Goal: Navigation & Orientation: Find specific page/section

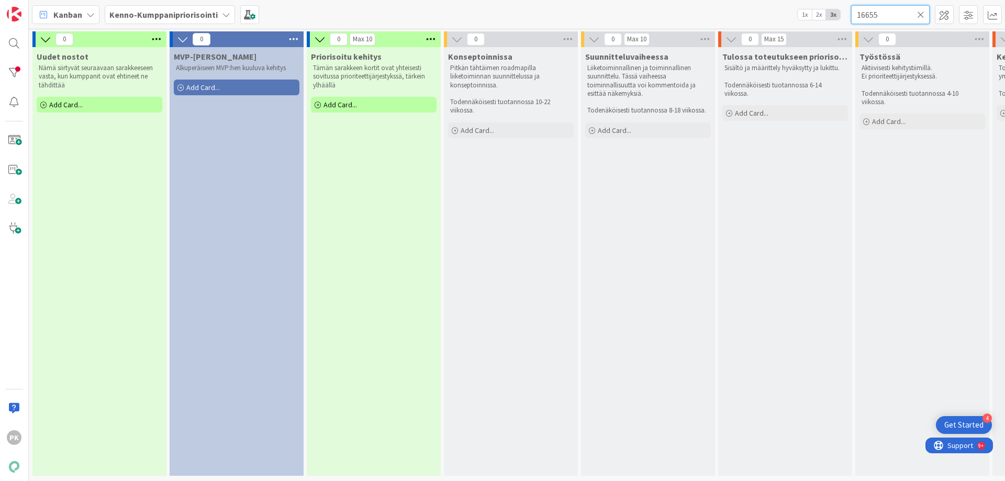
drag, startPoint x: 883, startPoint y: 12, endPoint x: 818, endPoint y: 19, distance: 64.9
click at [818, 19] on div "[PERSON_NAME]-Kumppanipriorisointi 1x 2x 3x 16655" at bounding box center [517, 14] width 976 height 29
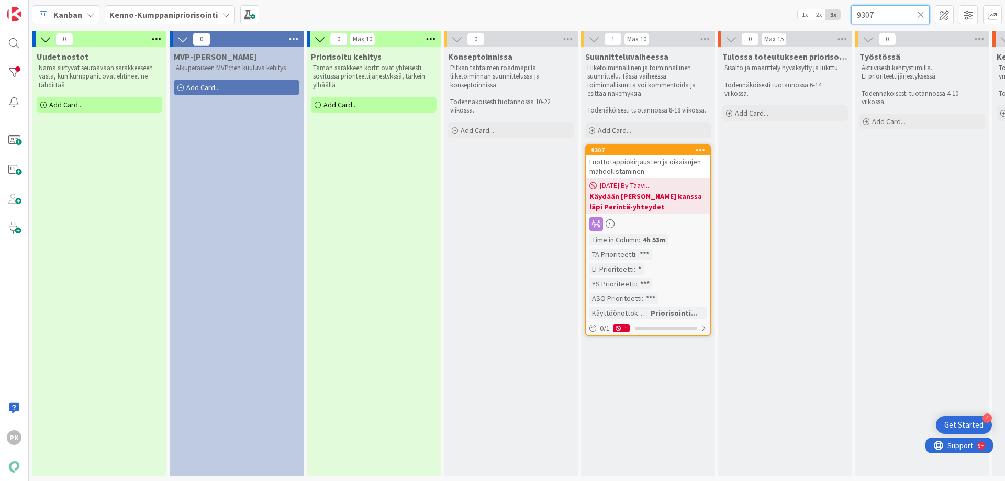
type input "9307"
click at [624, 199] on b "Käydään [PERSON_NAME] kanssa läpi Perintä-yhteydet" at bounding box center [648, 201] width 117 height 21
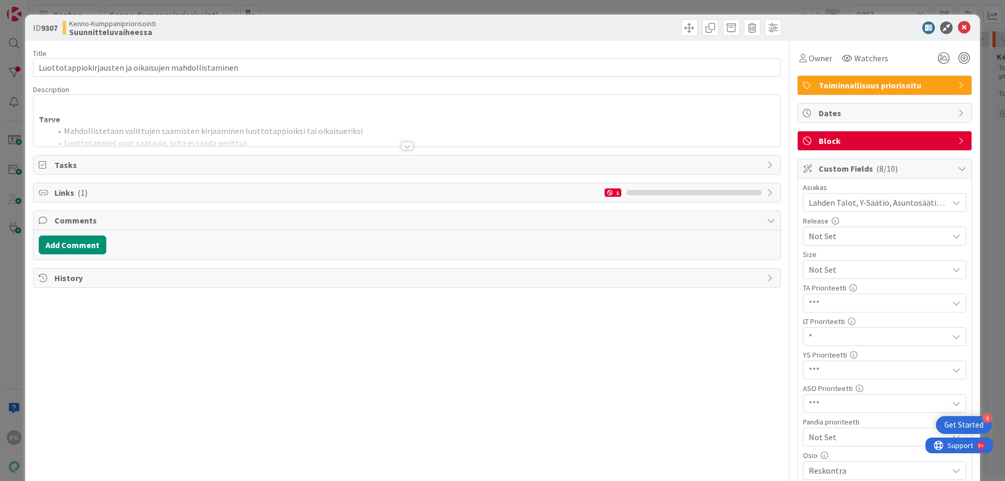
click at [624, 199] on div "Links ( 1 ) 1" at bounding box center [407, 192] width 747 height 19
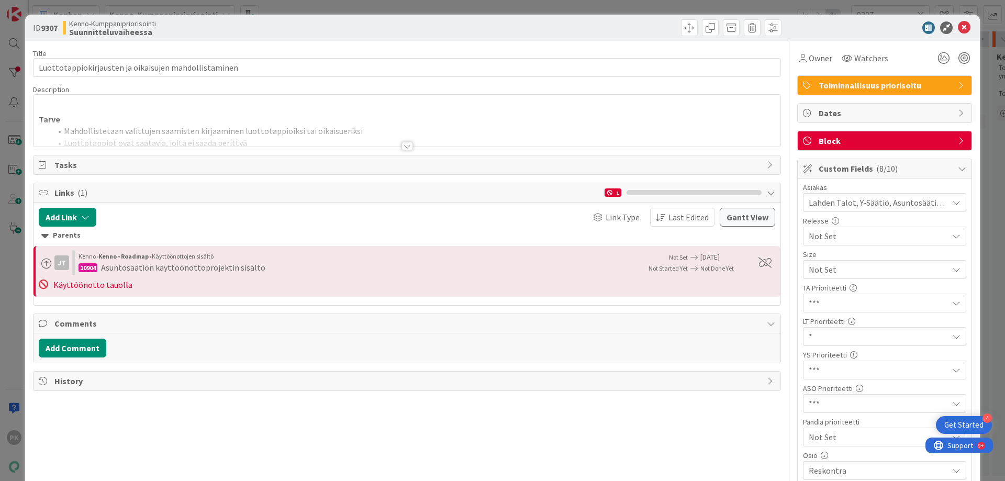
click at [402, 145] on div at bounding box center [408, 146] width 12 height 8
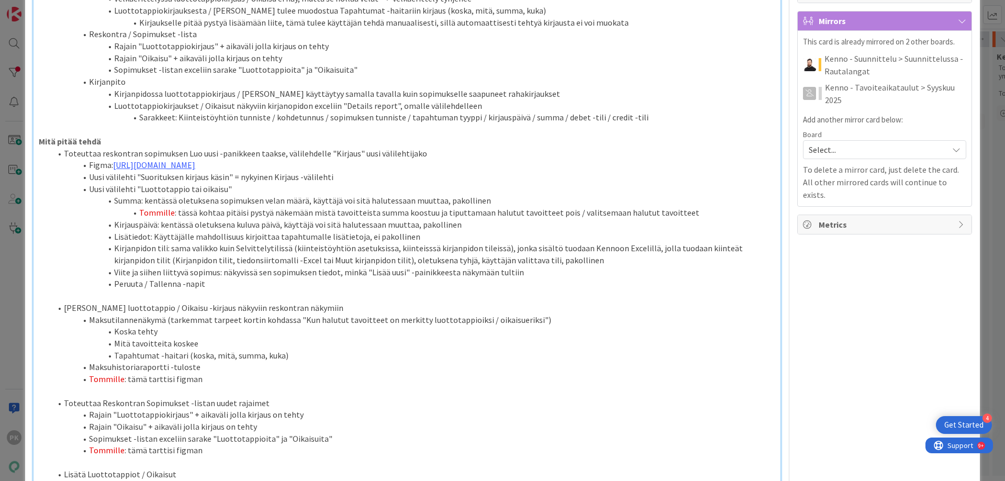
scroll to position [520, 0]
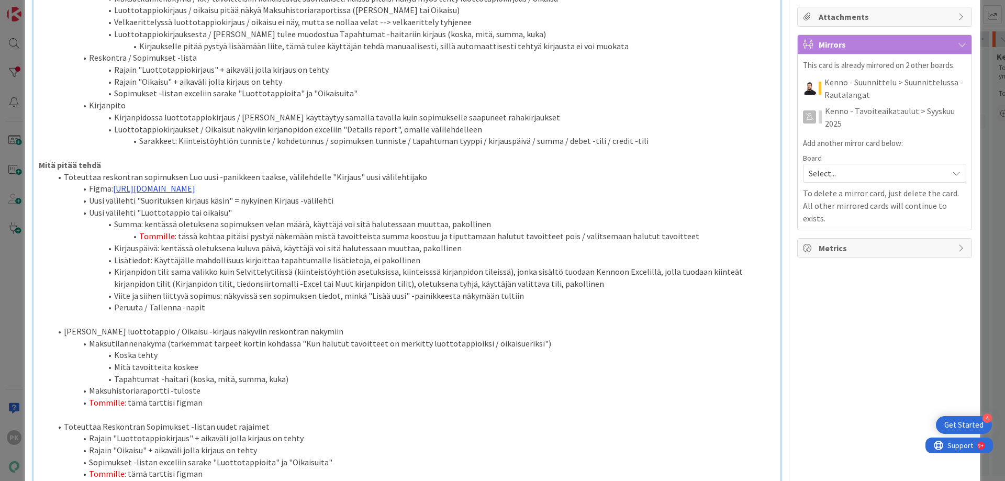
click at [195, 191] on link "[URL][DOMAIN_NAME]" at bounding box center [154, 188] width 82 height 10
click at [298, 207] on link "[URL][DOMAIN_NAME]" at bounding box center [294, 209] width 72 height 14
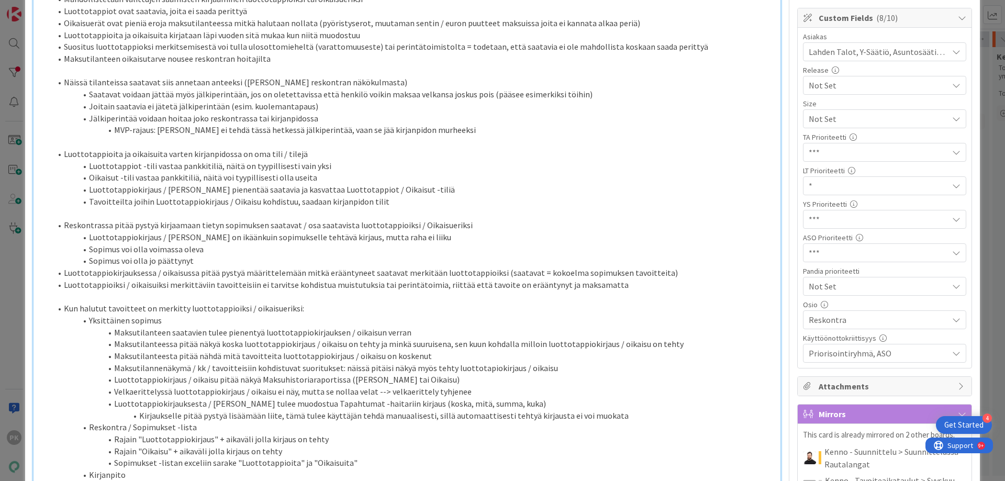
scroll to position [0, 0]
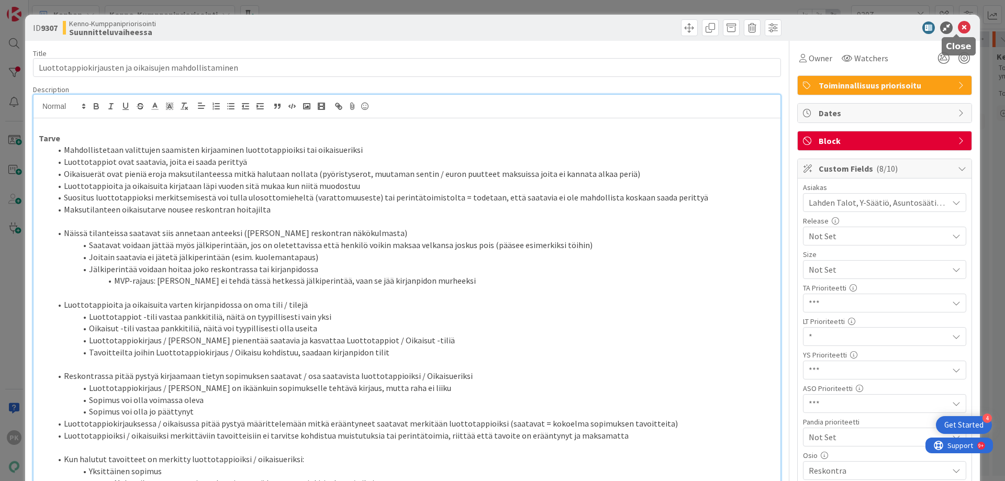
click at [958, 24] on icon at bounding box center [964, 27] width 13 height 13
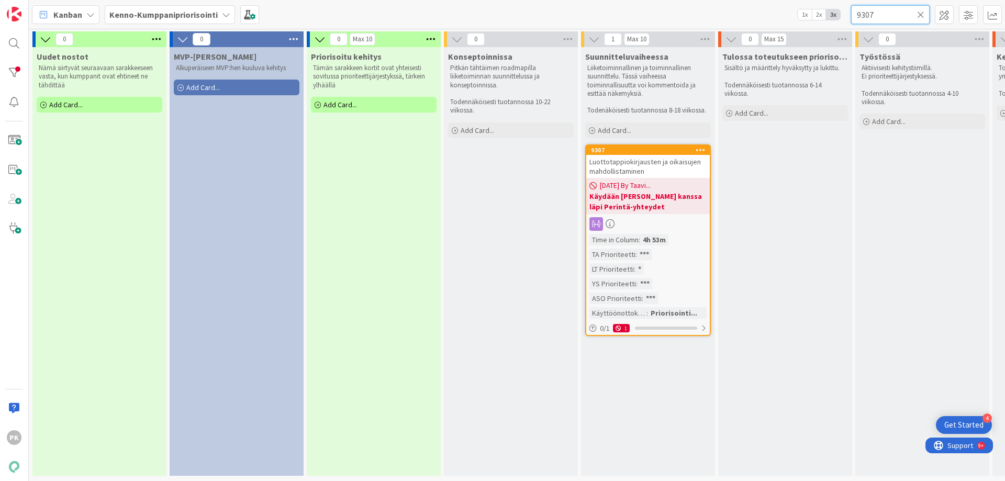
drag, startPoint x: 884, startPoint y: 14, endPoint x: 829, endPoint y: 16, distance: 55.0
click at [829, 16] on div "Kanban Kenno-Kumppanipriorisointi 1x 2x 3x 9307" at bounding box center [517, 14] width 976 height 29
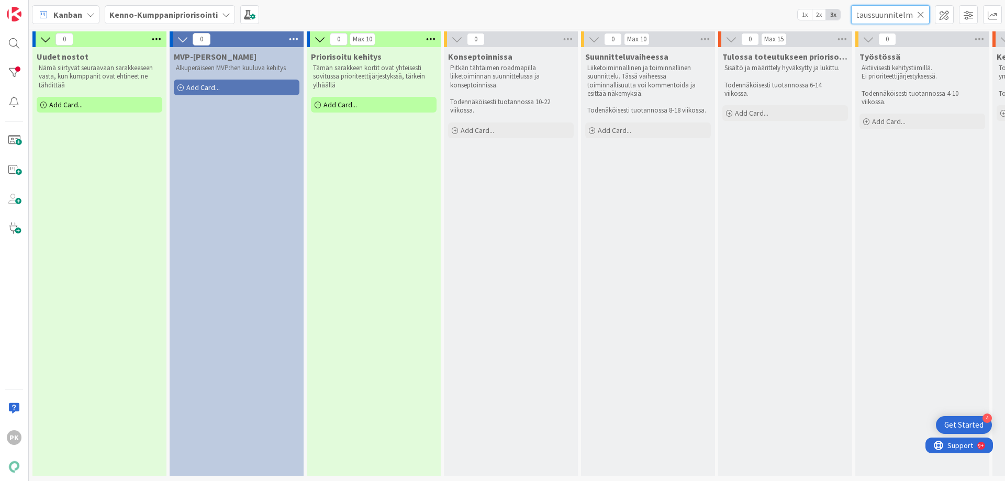
type input "testaussuunnitelma"
click at [921, 15] on icon at bounding box center [920, 14] width 7 height 9
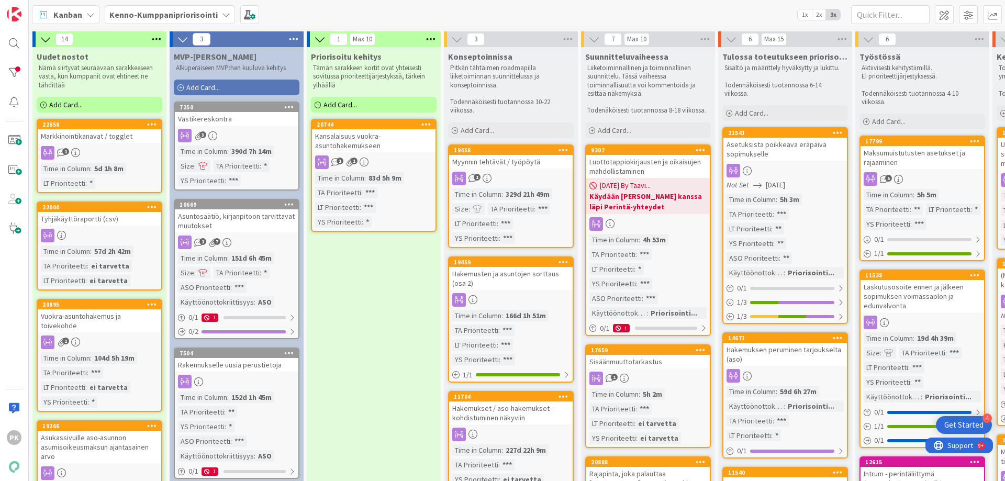
click at [799, 208] on div "Time in Column : 5h 3m TA Prioriteetti : *** LT Prioriteetti : ** YS Prioriteet…" at bounding box center [785, 236] width 117 height 85
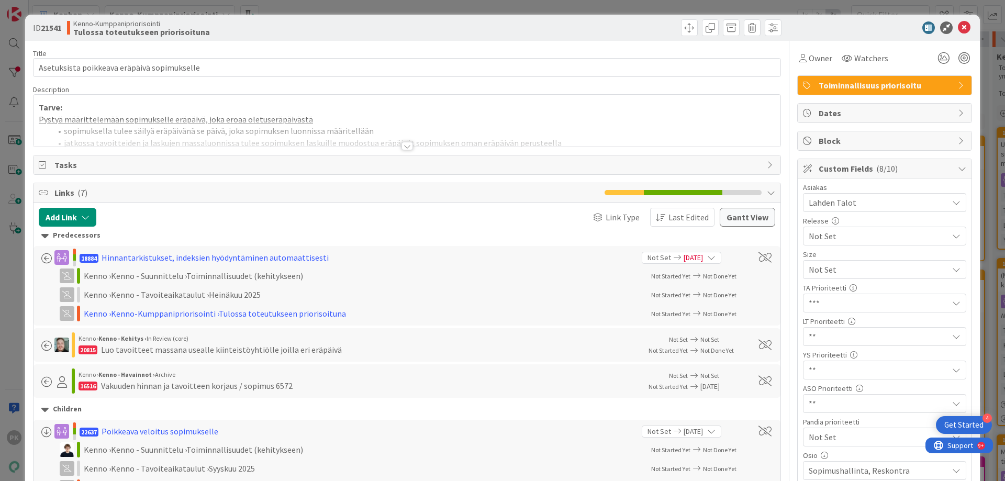
click at [403, 146] on div at bounding box center [408, 146] width 12 height 8
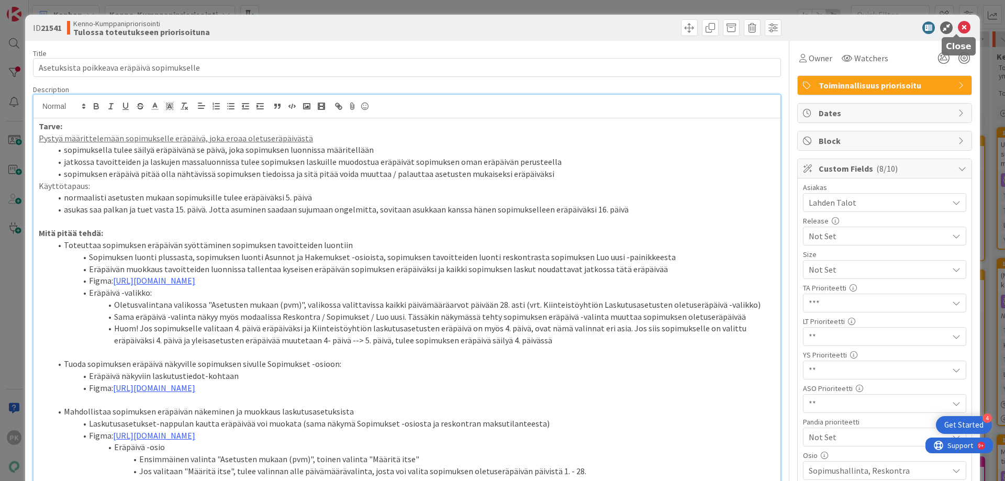
click at [958, 25] on icon at bounding box center [964, 27] width 13 height 13
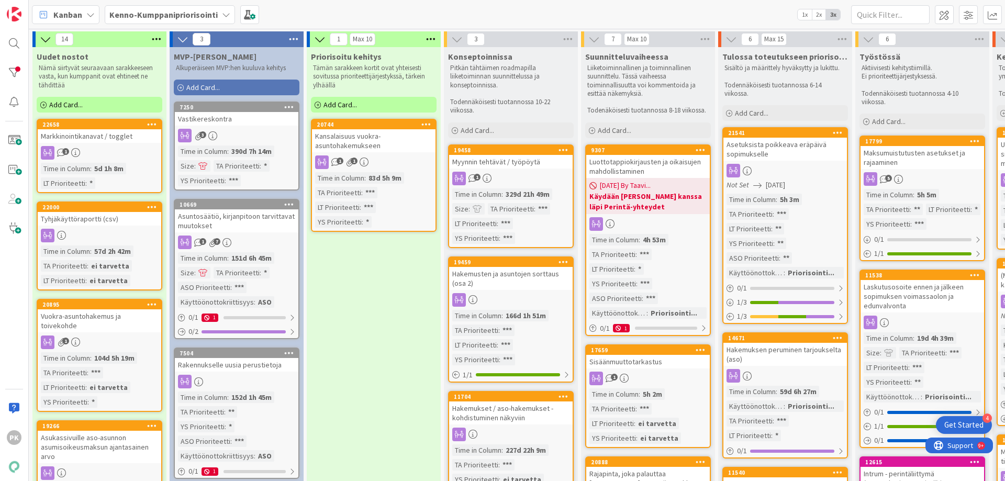
click at [893, 154] on div "Maksumuistutusten asetukset ja rajaaminen" at bounding box center [923, 157] width 124 height 23
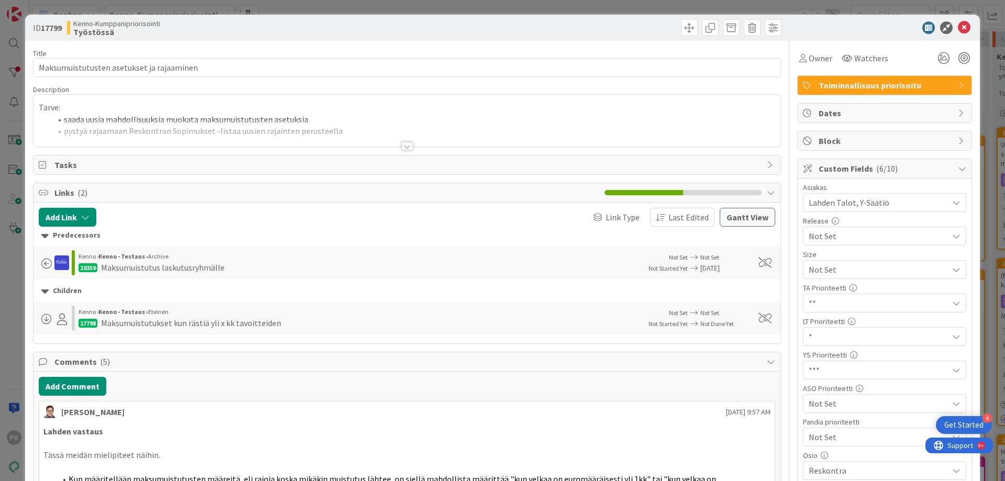
click at [405, 148] on div at bounding box center [408, 146] width 12 height 8
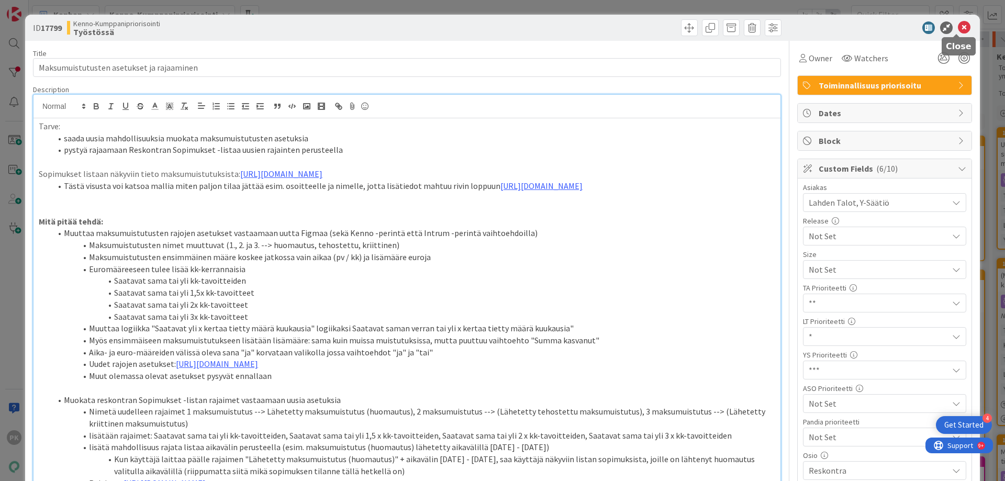
click at [958, 24] on icon at bounding box center [964, 27] width 13 height 13
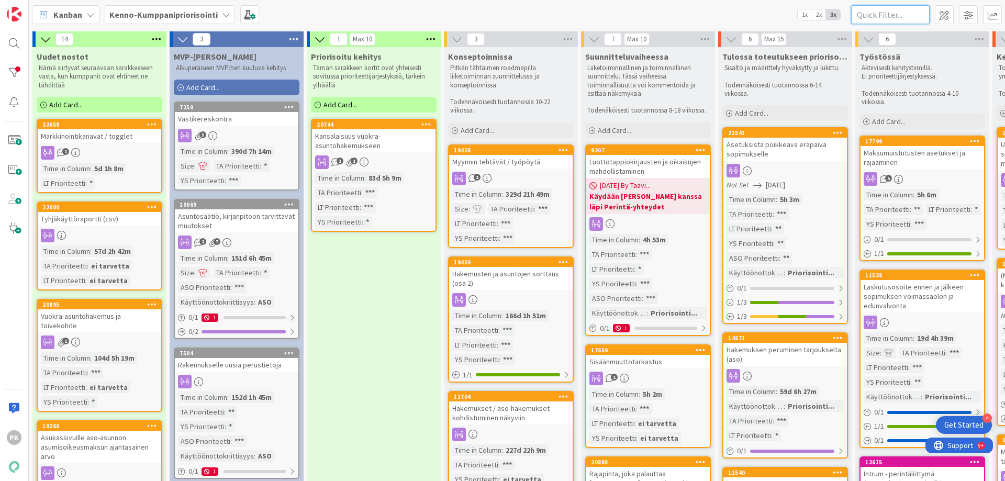
click at [904, 15] on input "text" at bounding box center [890, 14] width 79 height 19
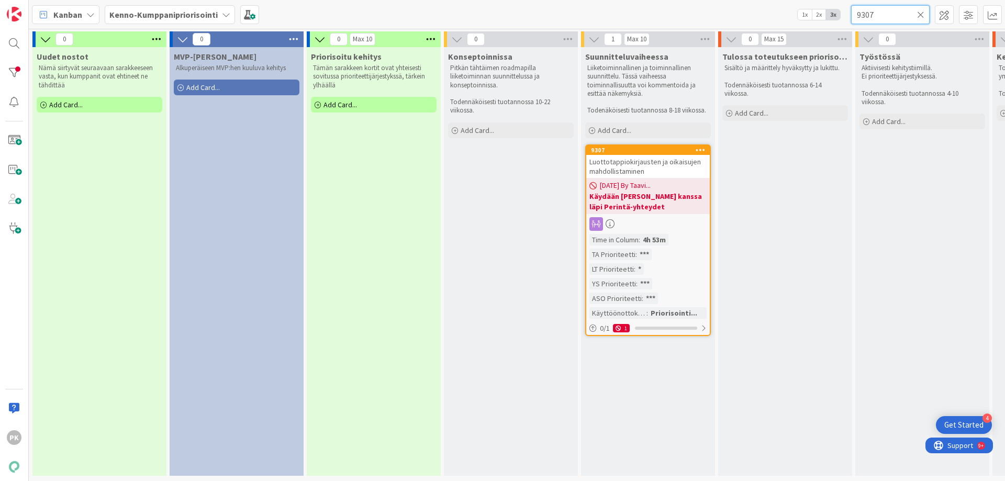
type input "9307"
click at [648, 186] on span "[DATE] By Taavi..." at bounding box center [625, 185] width 51 height 11
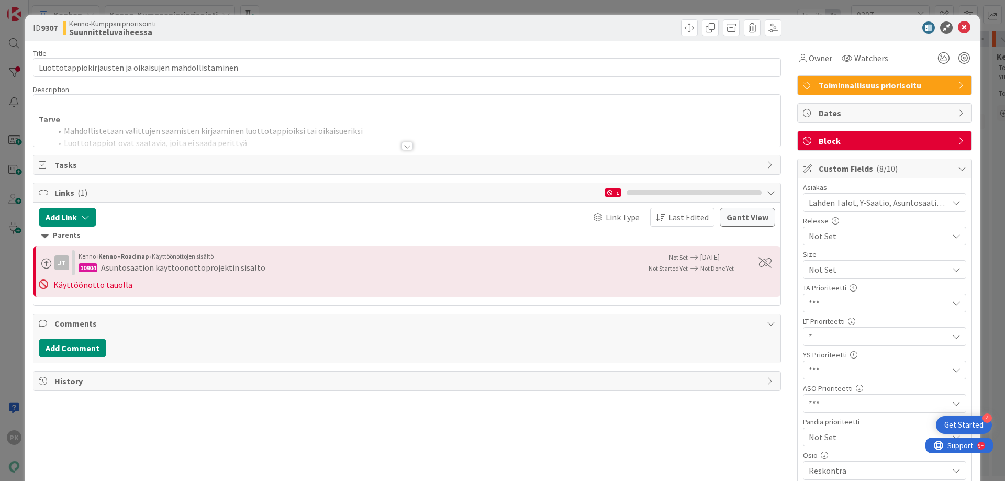
click at [402, 146] on div at bounding box center [408, 146] width 12 height 8
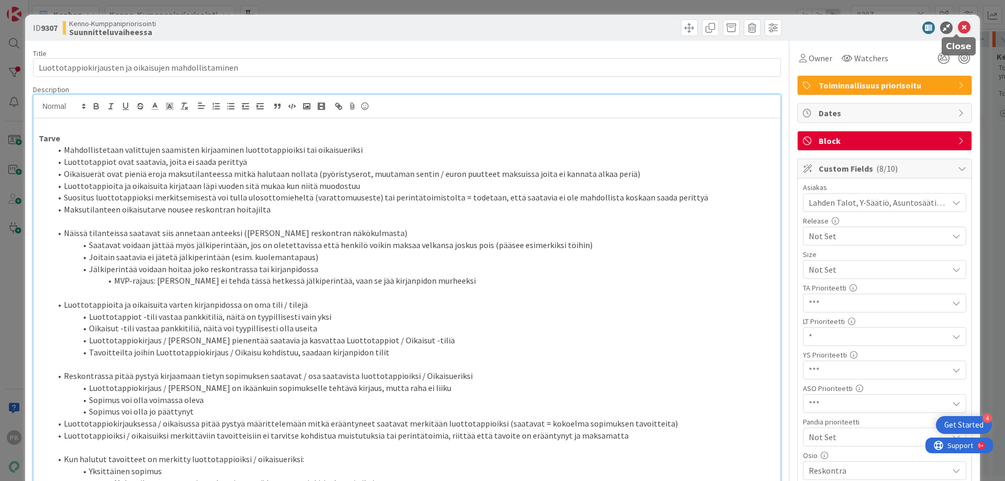
click at [958, 27] on icon at bounding box center [964, 27] width 13 height 13
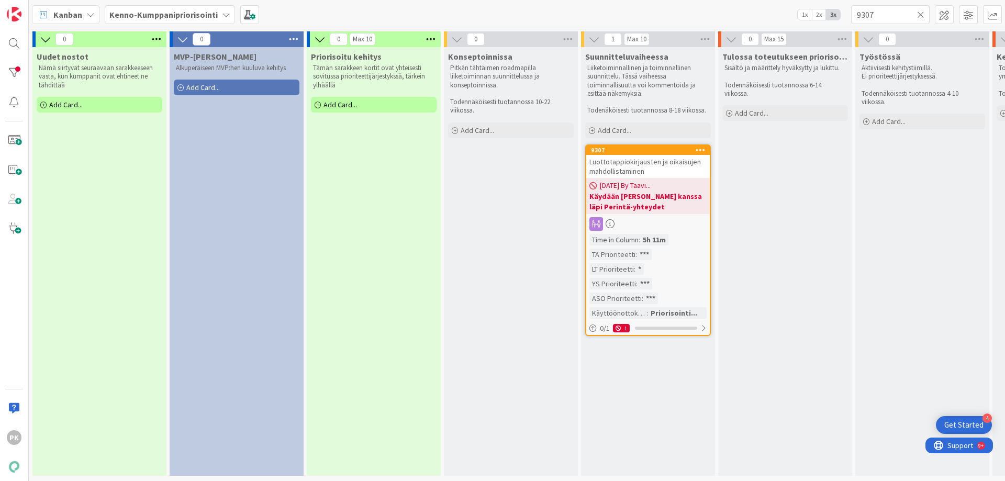
click at [920, 12] on icon at bounding box center [920, 14] width 7 height 9
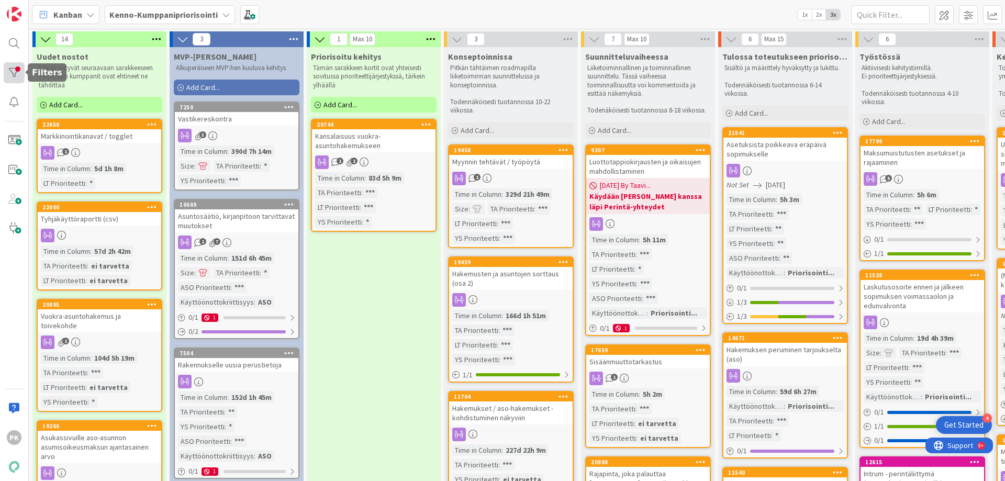
click at [10, 72] on div at bounding box center [14, 72] width 21 height 21
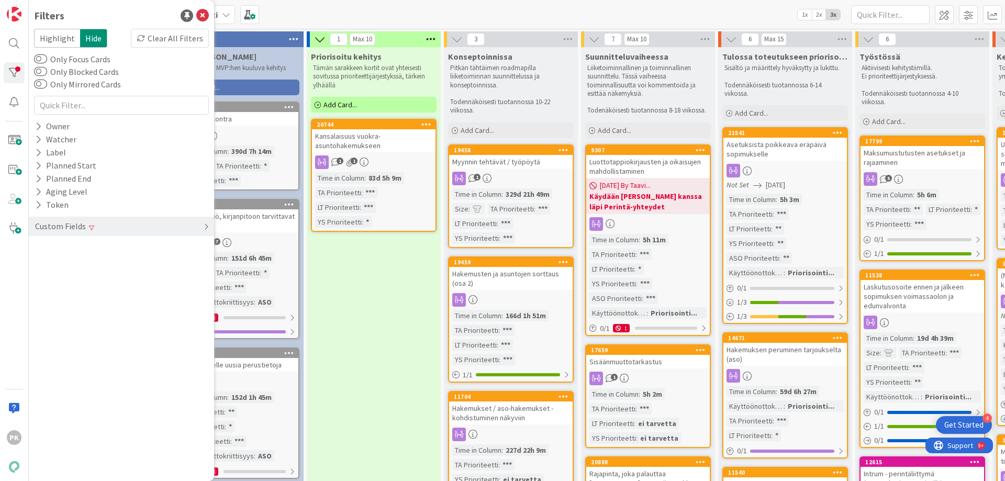
click at [52, 227] on div "Custom Fields" at bounding box center [60, 226] width 53 height 13
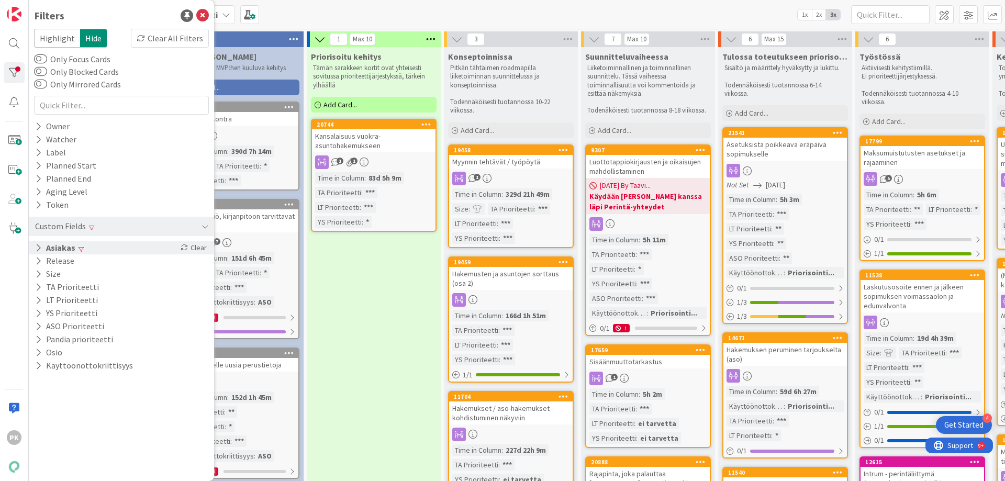
click at [53, 246] on button "Asiakas" at bounding box center [55, 247] width 42 height 13
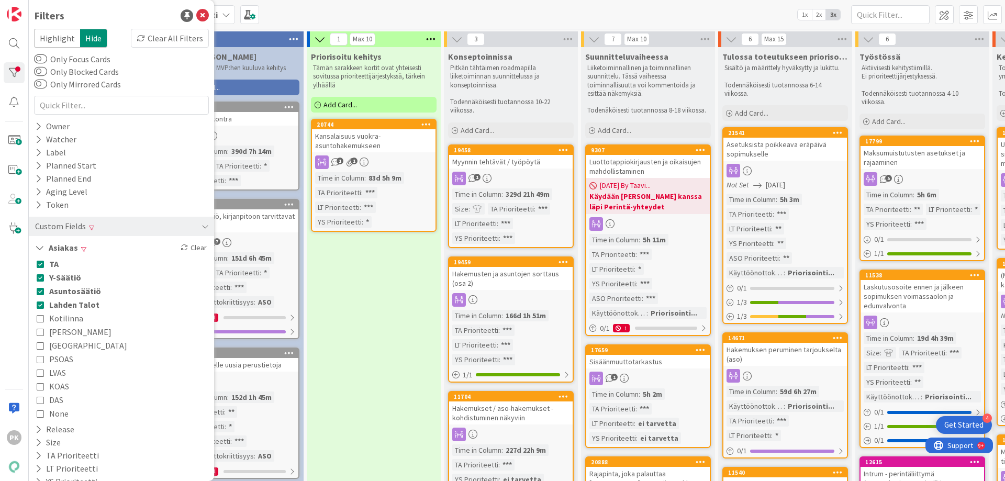
click at [41, 306] on icon at bounding box center [40, 304] width 7 height 7
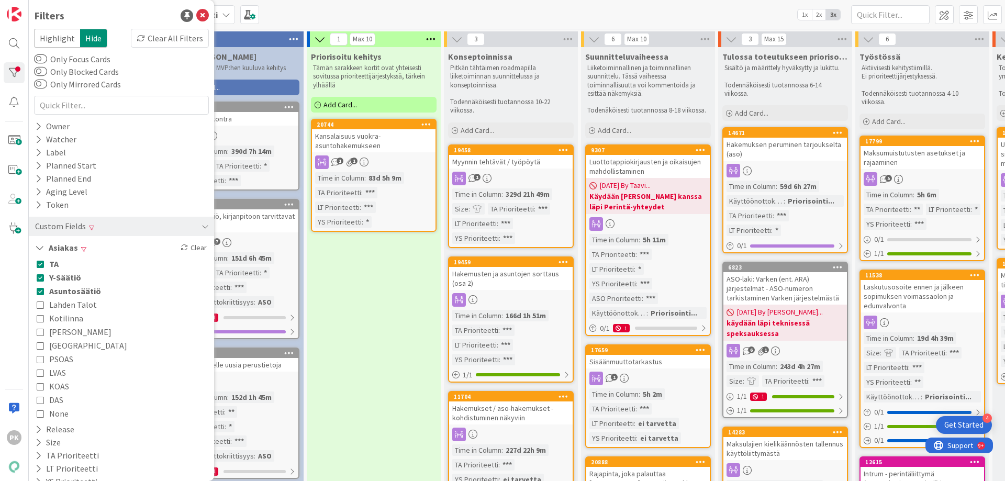
click at [44, 293] on button "Asuntosäätiö" at bounding box center [69, 291] width 64 height 14
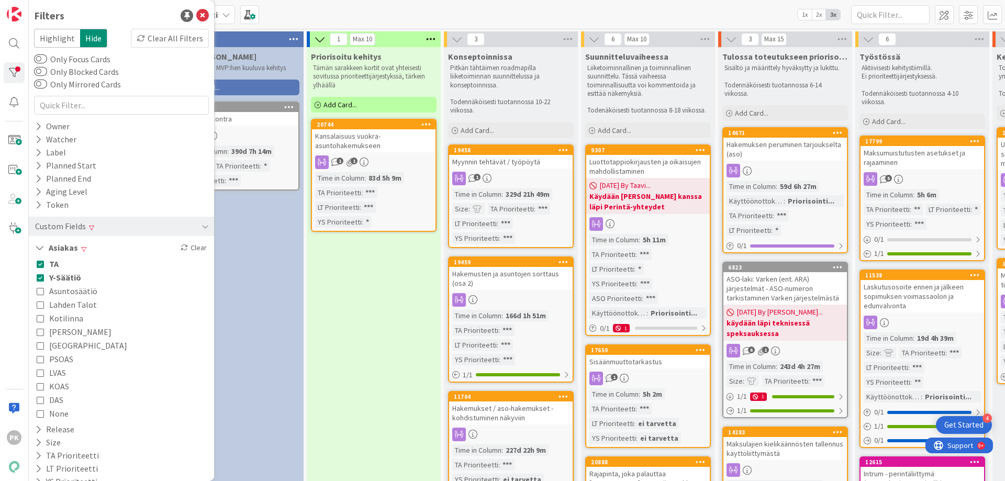
click at [42, 267] on icon at bounding box center [40, 263] width 7 height 7
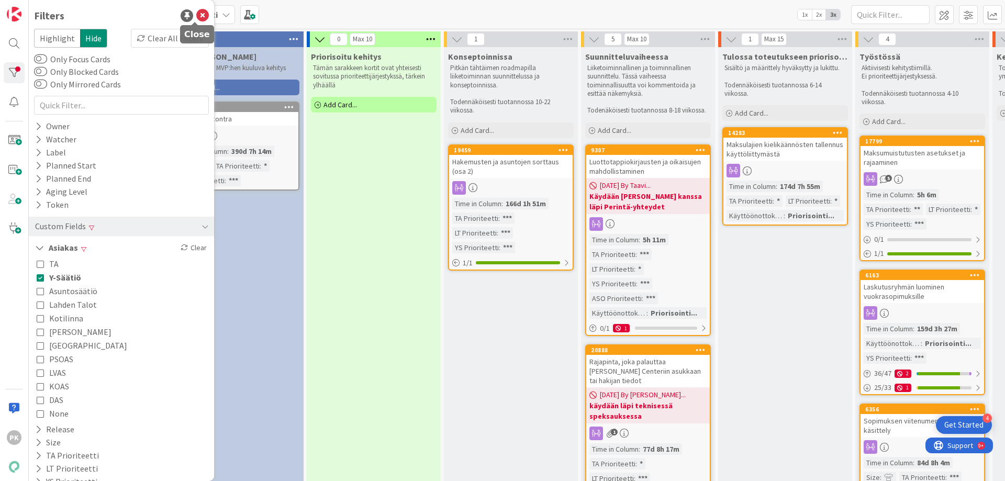
click at [196, 16] on icon at bounding box center [202, 15] width 13 height 13
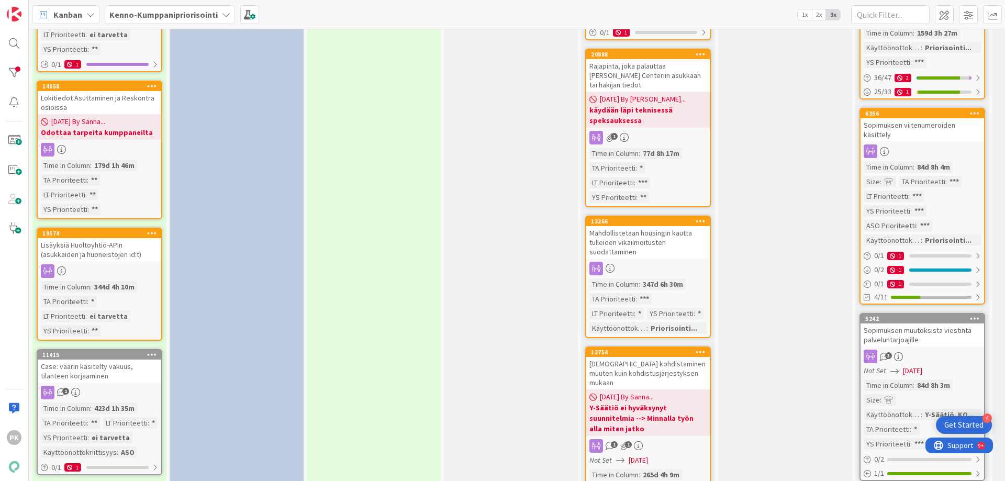
scroll to position [314, 0]
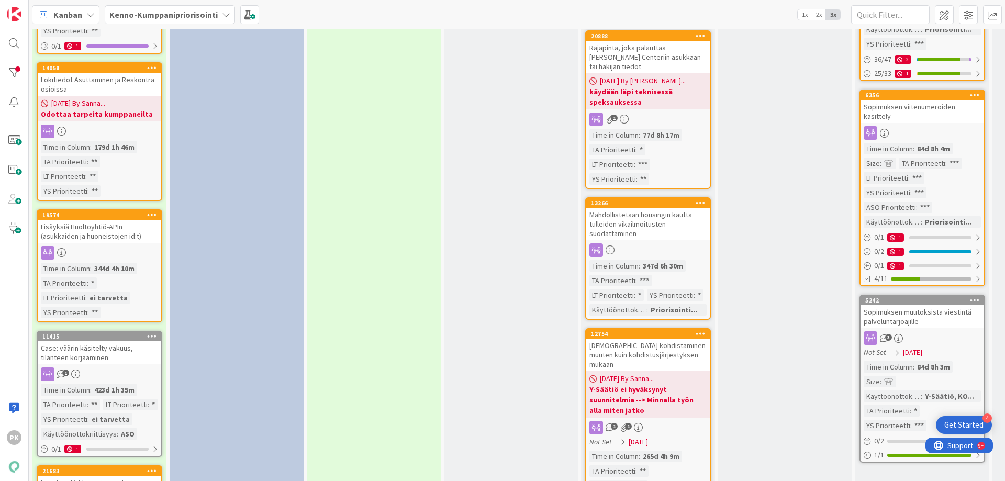
click at [639, 101] on b "käydään läpi teknisessä speksauksessa" at bounding box center [648, 96] width 117 height 21
select select "javascript"
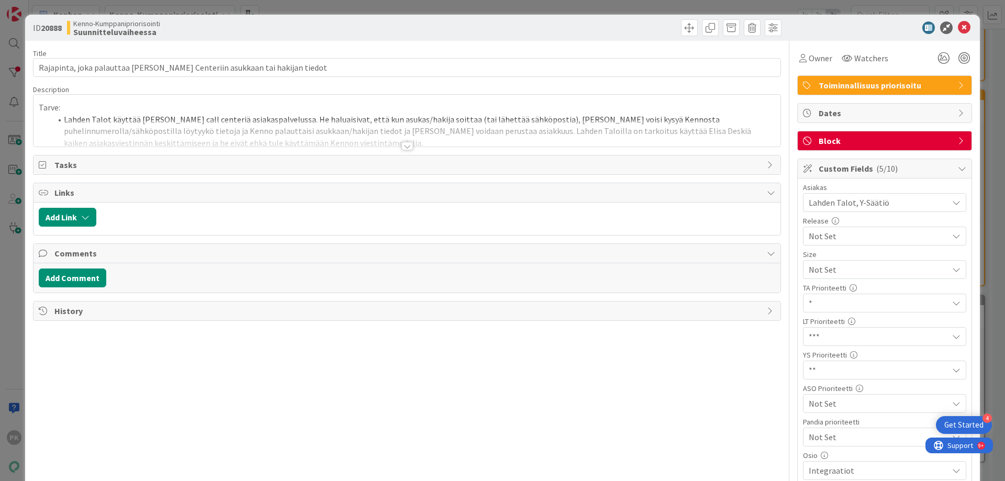
click at [403, 142] on div at bounding box center [408, 146] width 12 height 8
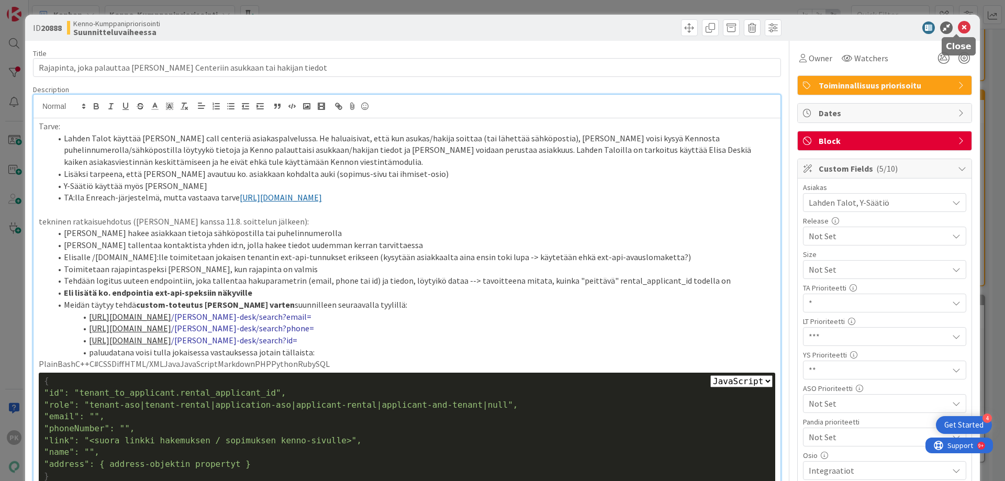
click at [958, 23] on icon at bounding box center [964, 27] width 13 height 13
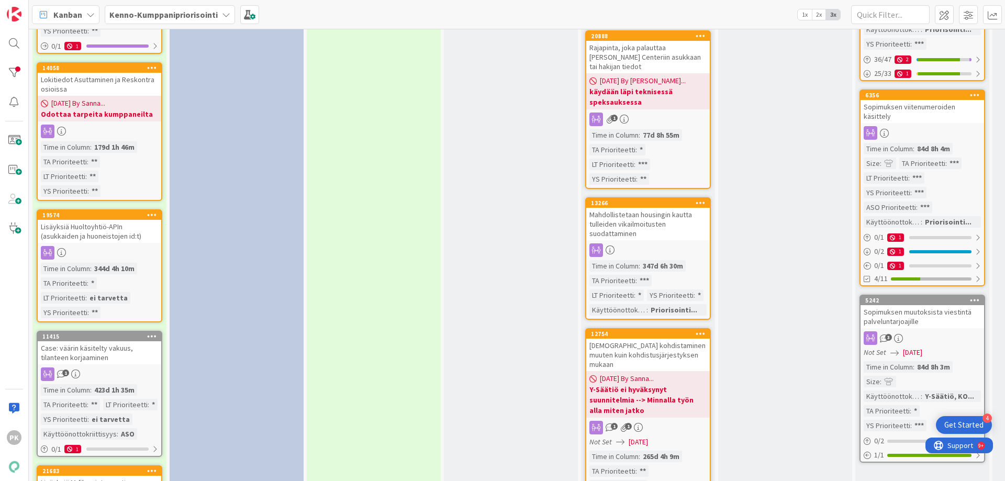
click at [641, 236] on div "Mahdollistetaan housingin kautta tulleiden vikailmoitusten suodattaminen" at bounding box center [648, 224] width 124 height 32
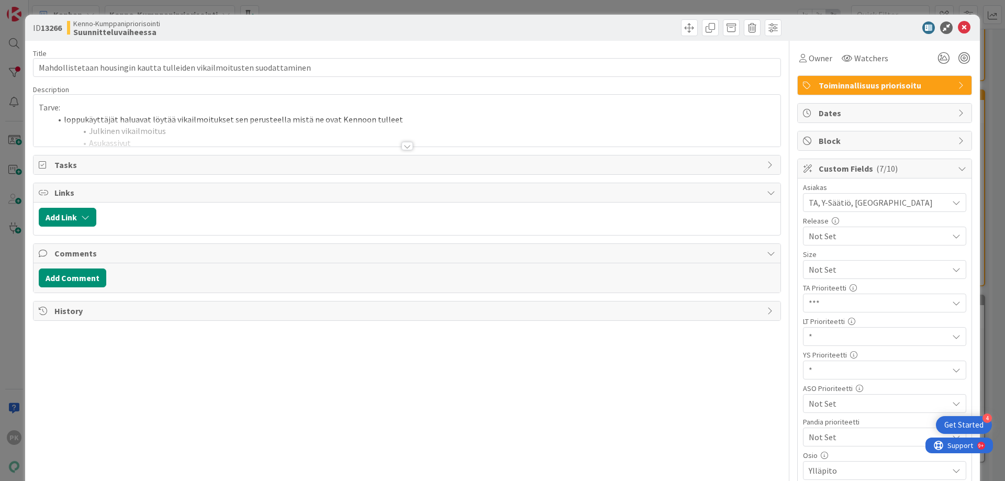
click at [404, 148] on div at bounding box center [408, 146] width 12 height 8
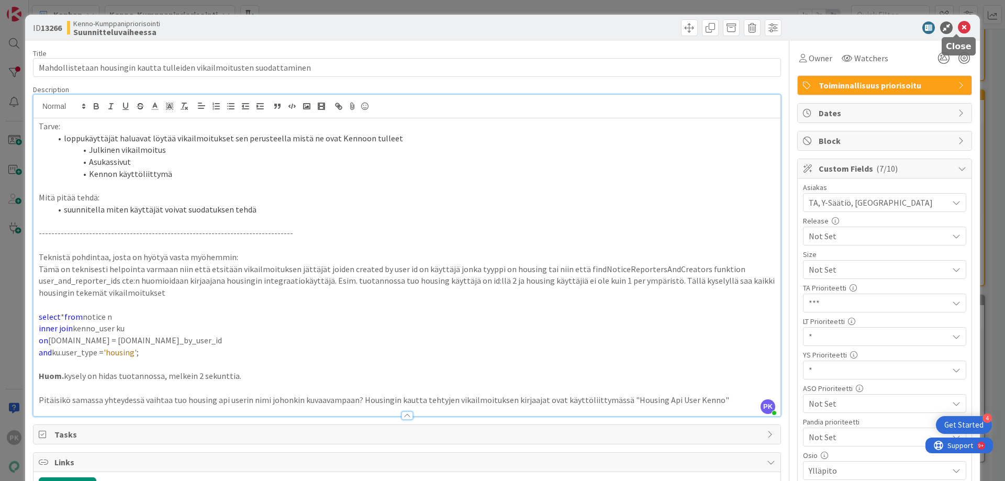
click at [958, 25] on icon at bounding box center [964, 27] width 13 height 13
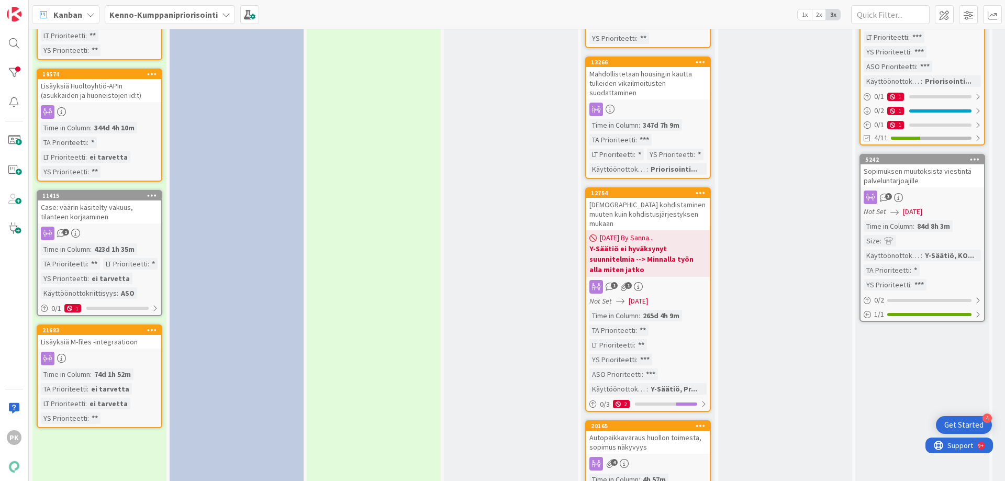
scroll to position [471, 0]
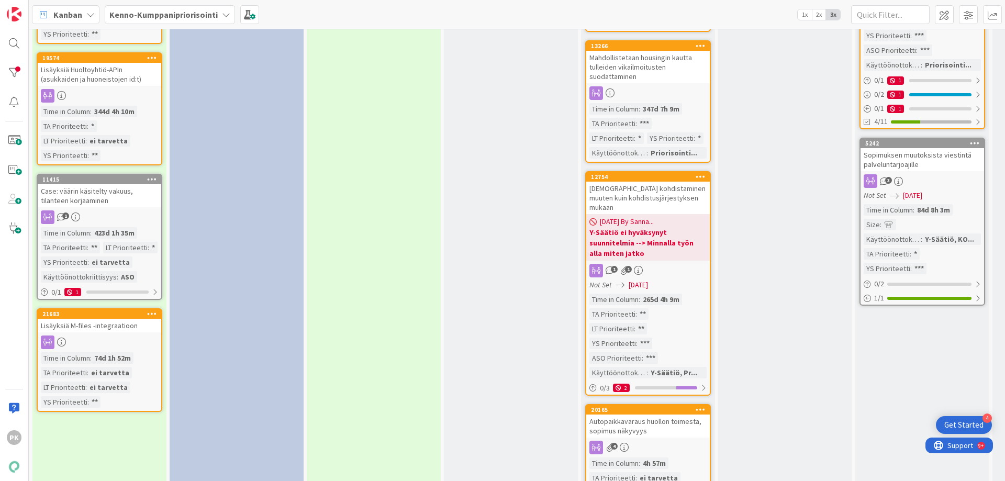
click at [637, 199] on div "[DEMOGRAPHIC_DATA] kohdistaminen muuten kuin kohdistusjärjestyksen mukaan" at bounding box center [648, 198] width 124 height 32
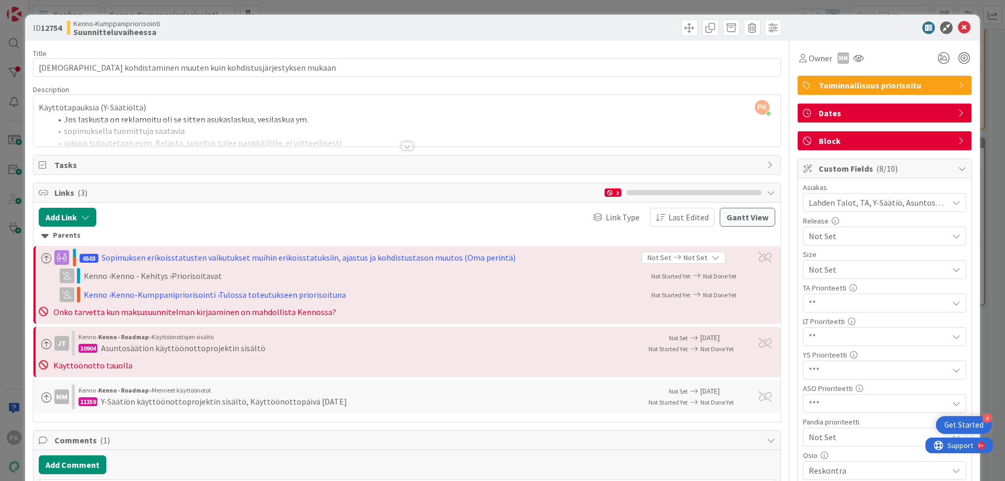
click at [402, 146] on div at bounding box center [408, 146] width 12 height 8
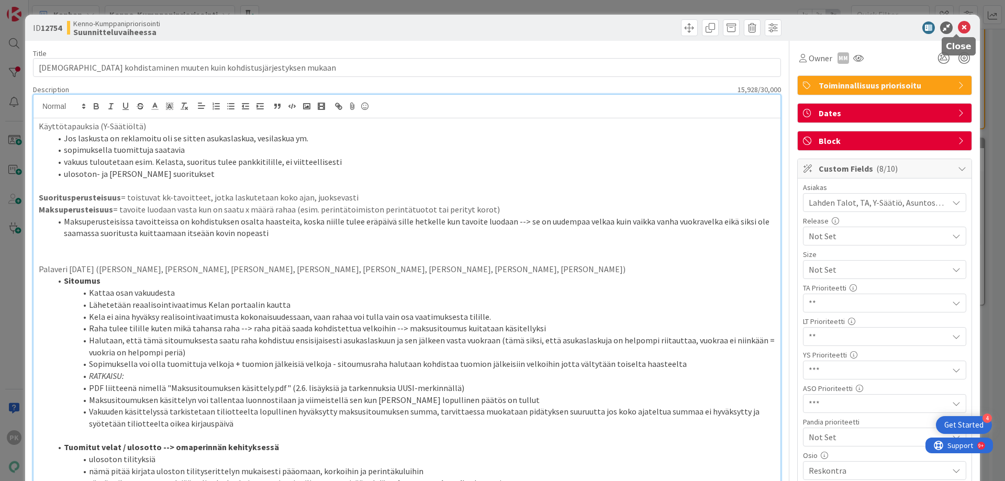
click at [958, 27] on icon at bounding box center [964, 27] width 13 height 13
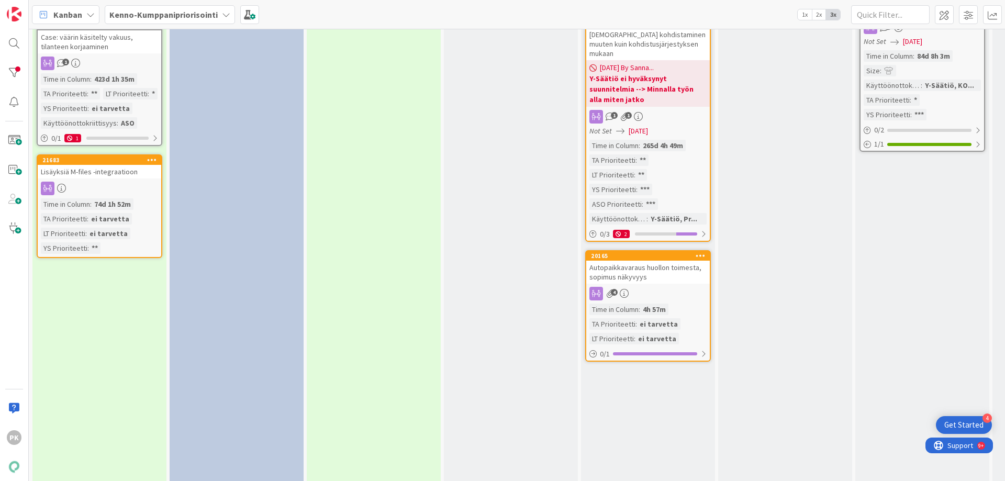
scroll to position [733, 0]
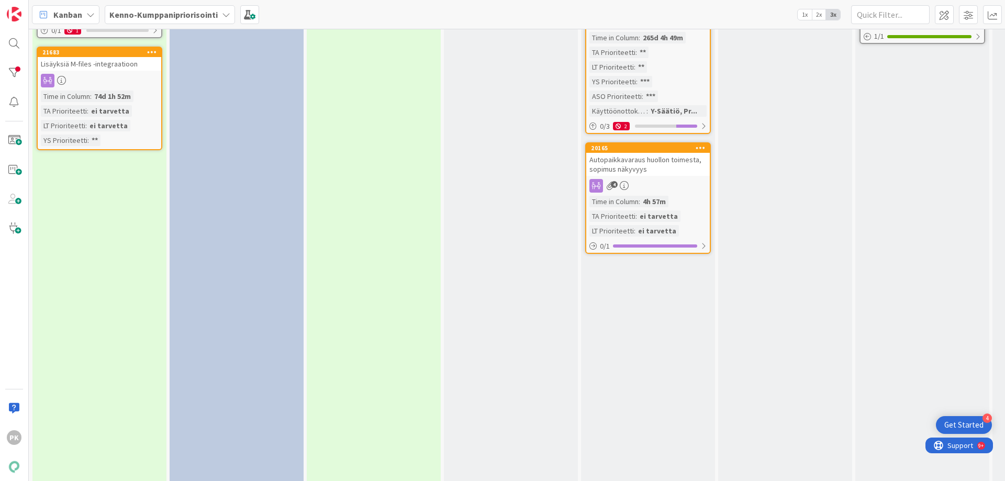
click at [663, 210] on div "ei tarvetta" at bounding box center [658, 216] width 43 height 12
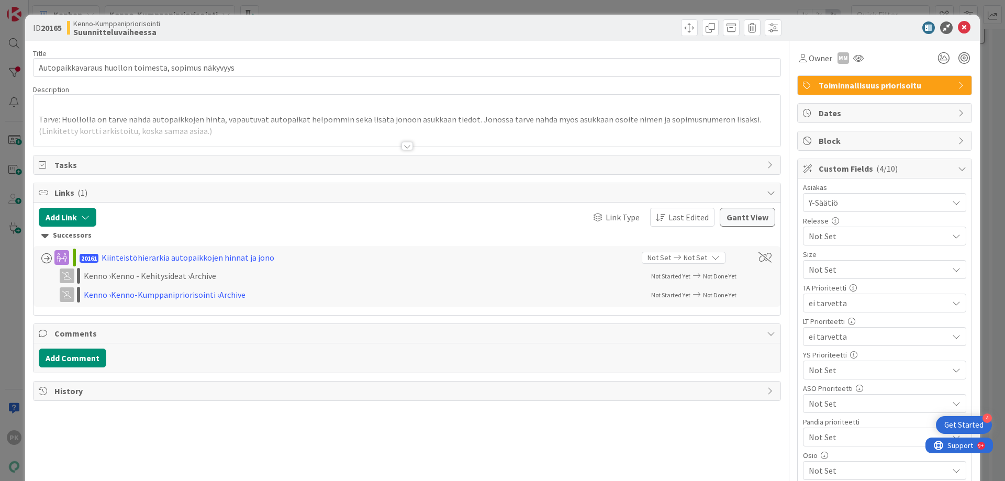
click at [406, 145] on div at bounding box center [408, 146] width 12 height 8
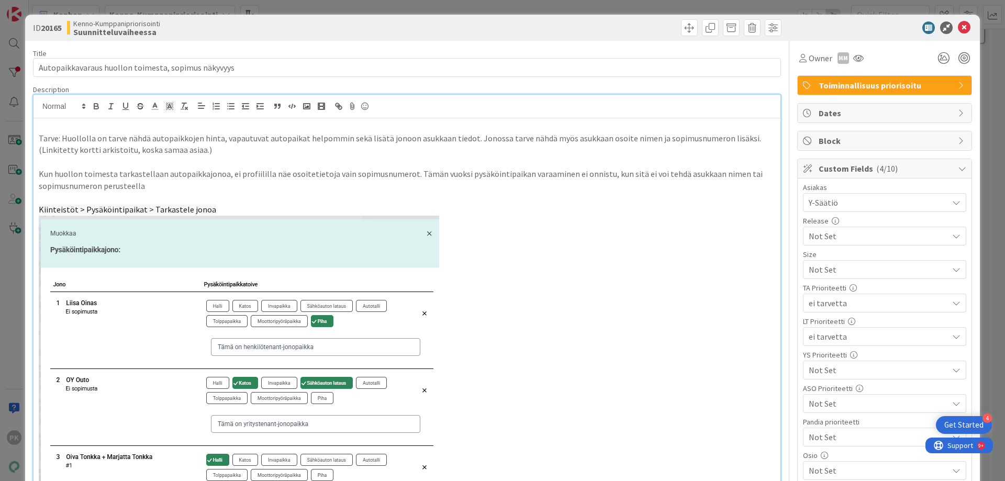
click at [949, 26] on div at bounding box center [879, 27] width 185 height 13
click at [958, 26] on icon at bounding box center [964, 27] width 13 height 13
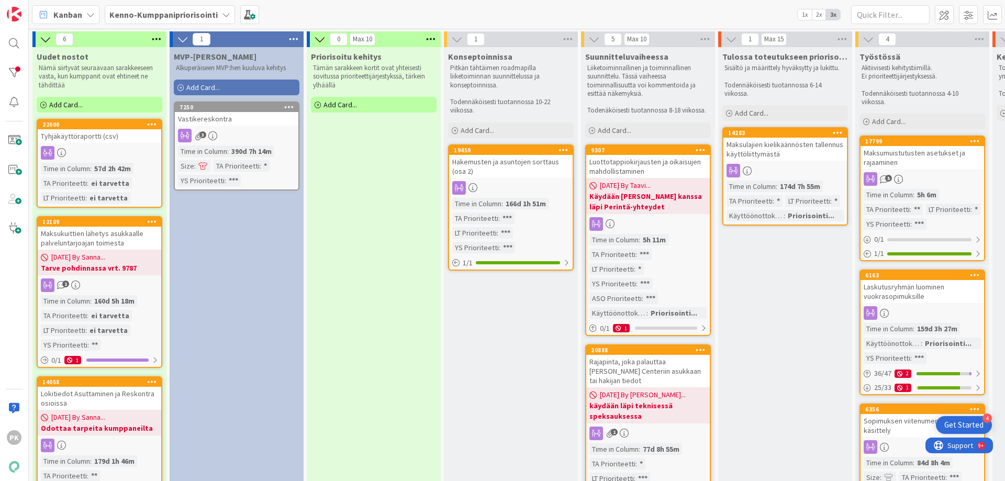
click at [908, 174] on div "5" at bounding box center [923, 179] width 124 height 14
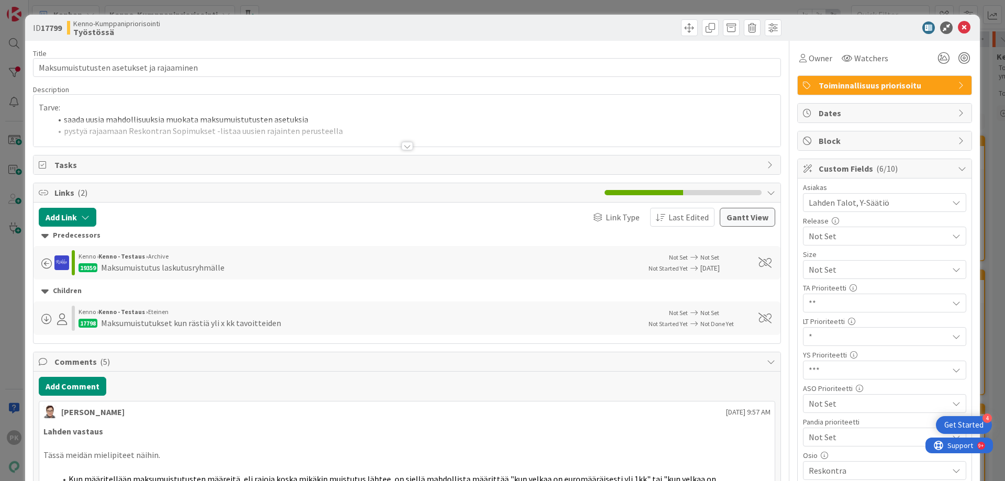
click at [402, 145] on div at bounding box center [408, 146] width 12 height 8
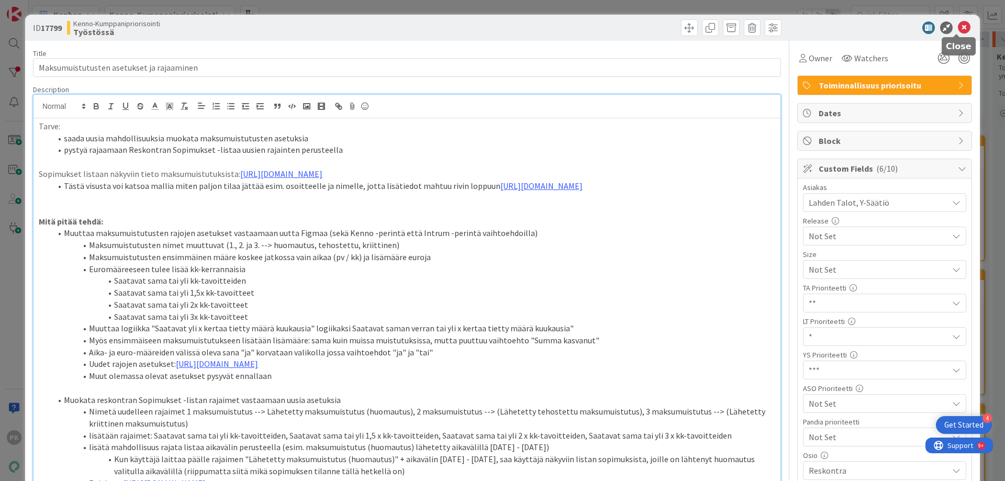
click at [958, 28] on icon at bounding box center [964, 27] width 13 height 13
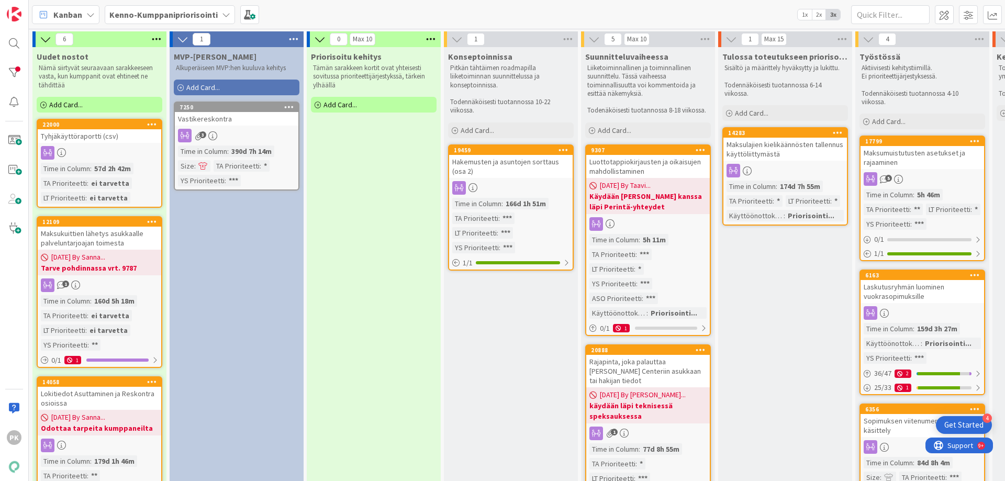
click at [917, 298] on div "Laskutusryhmän luominen vuokrasopimuksille" at bounding box center [923, 291] width 124 height 23
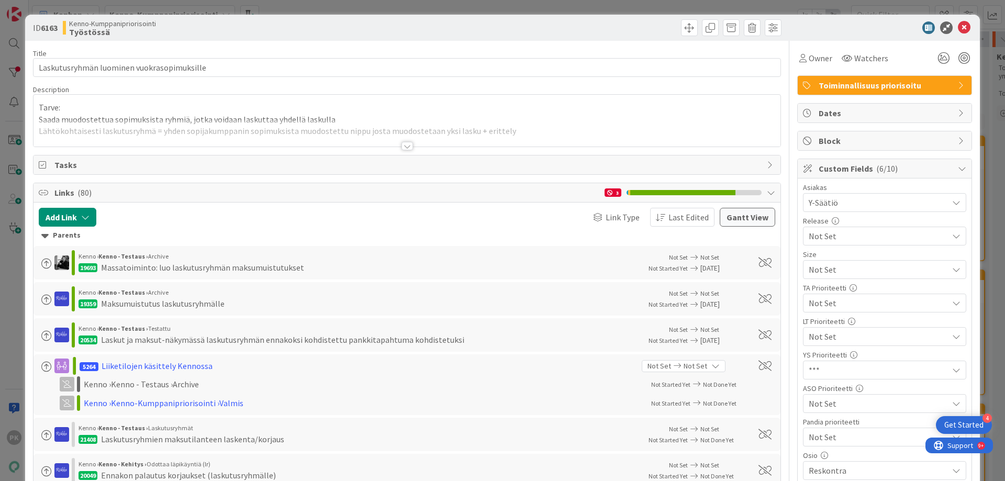
click at [404, 149] on div at bounding box center [408, 146] width 12 height 8
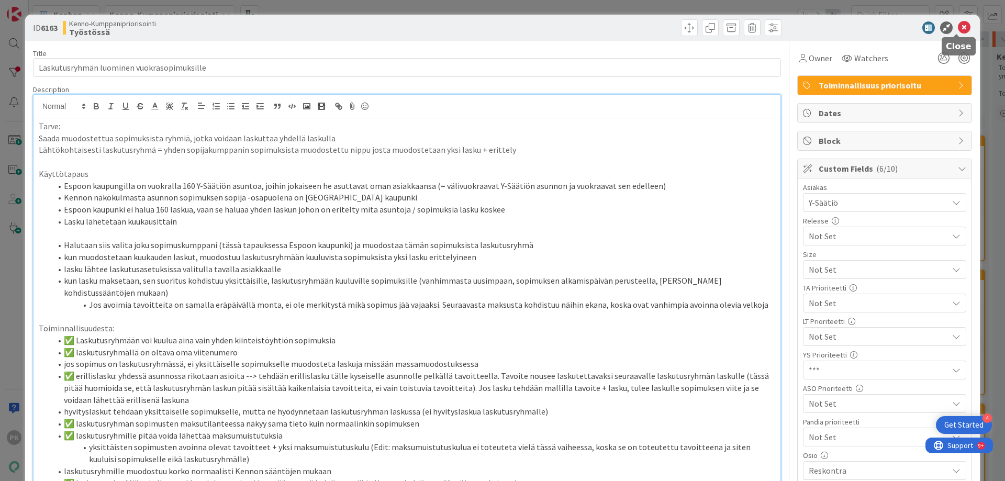
click at [958, 27] on icon at bounding box center [964, 27] width 13 height 13
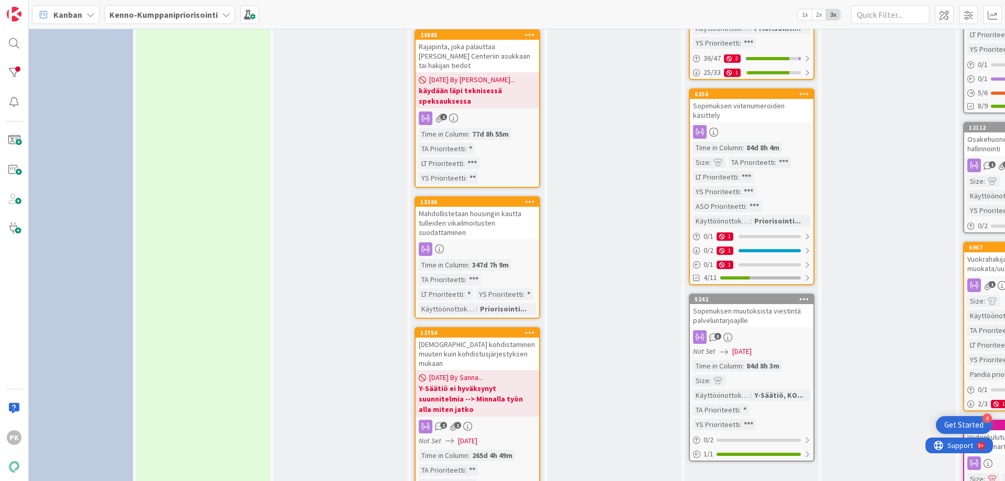
scroll to position [314, 171]
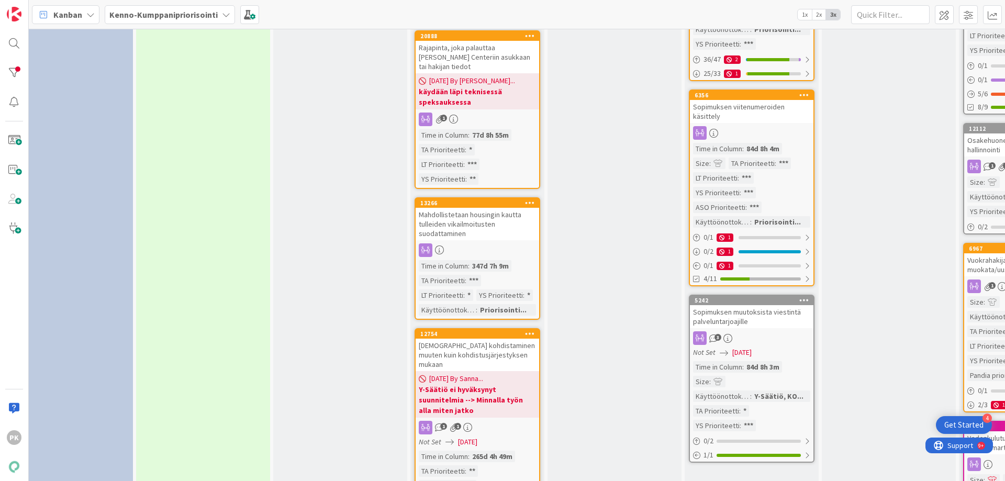
click at [754, 345] on div "3" at bounding box center [752, 338] width 124 height 14
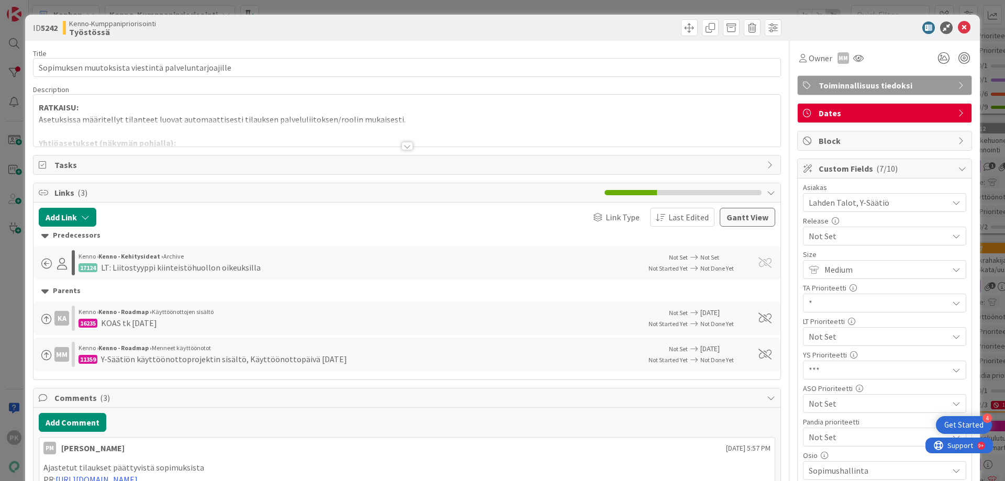
click at [404, 146] on div at bounding box center [408, 146] width 12 height 8
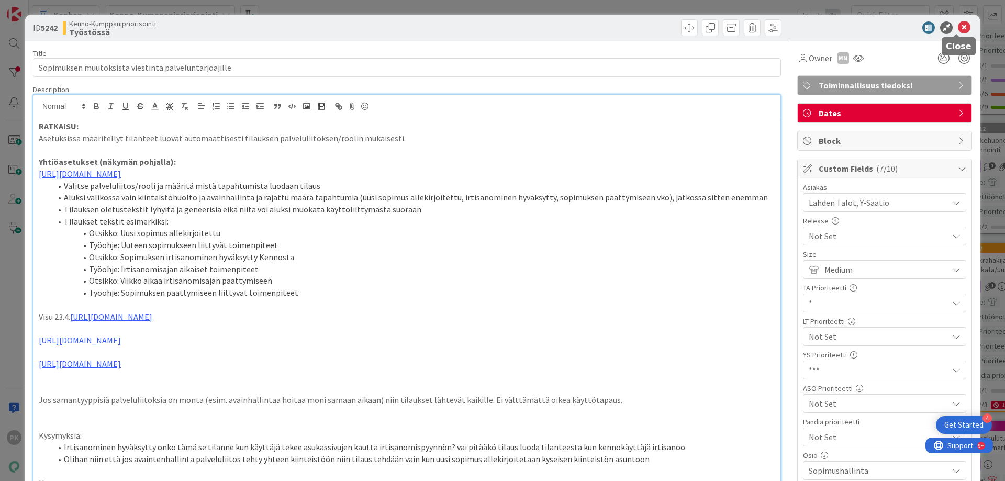
click at [958, 27] on icon at bounding box center [964, 27] width 13 height 13
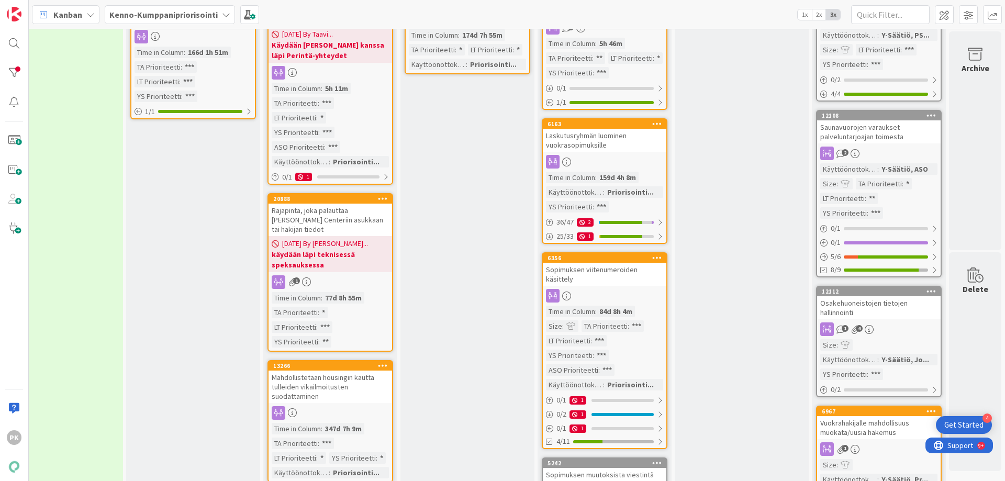
scroll to position [157, 326]
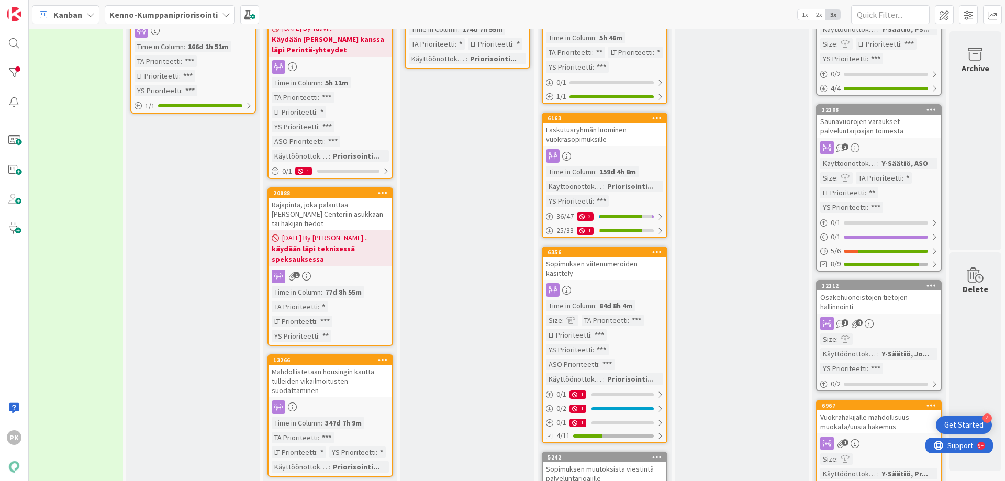
click at [872, 304] on div "Osakehuoneistojen tietojen hallinnointi" at bounding box center [879, 302] width 124 height 23
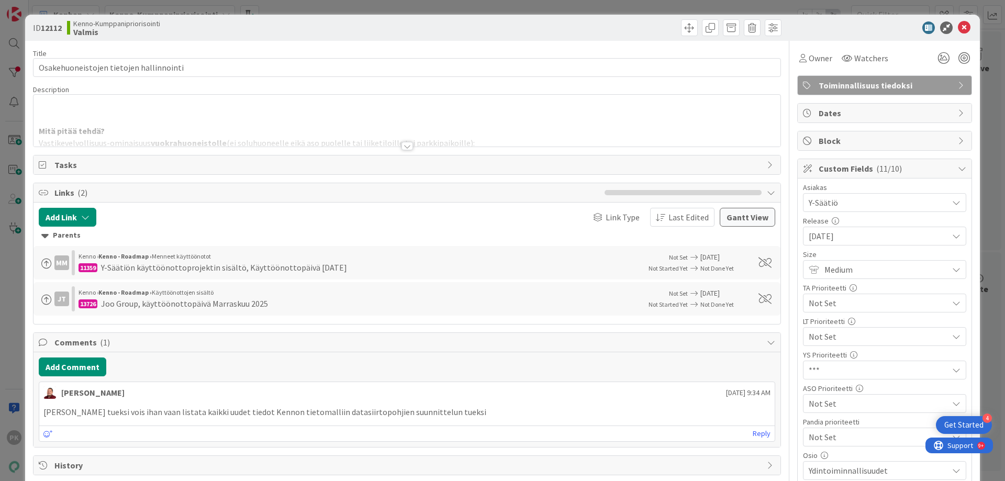
click at [406, 144] on div at bounding box center [408, 146] width 12 height 8
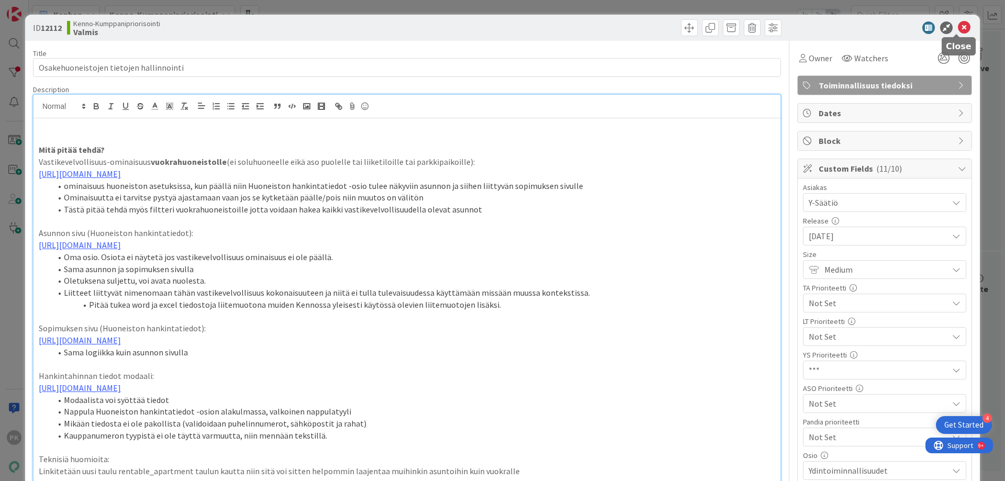
click at [958, 28] on icon at bounding box center [964, 27] width 13 height 13
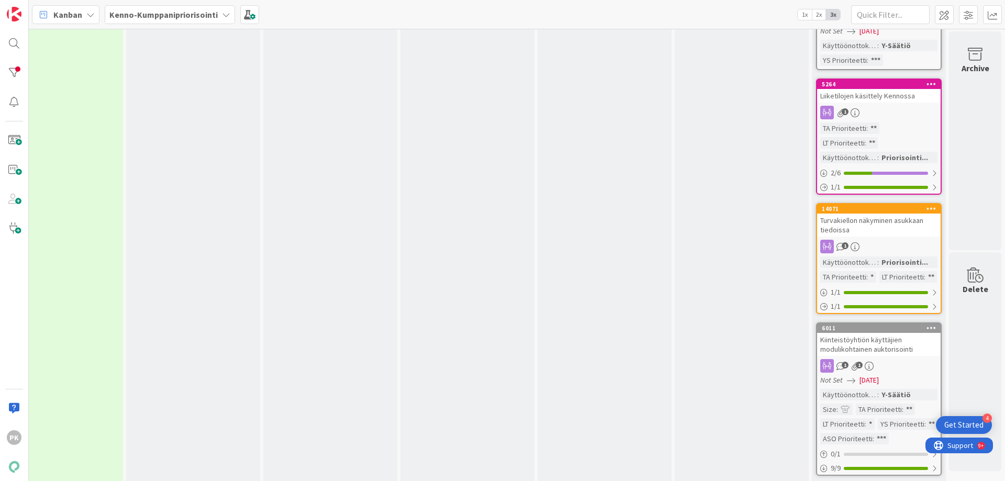
scroll to position [1063, 326]
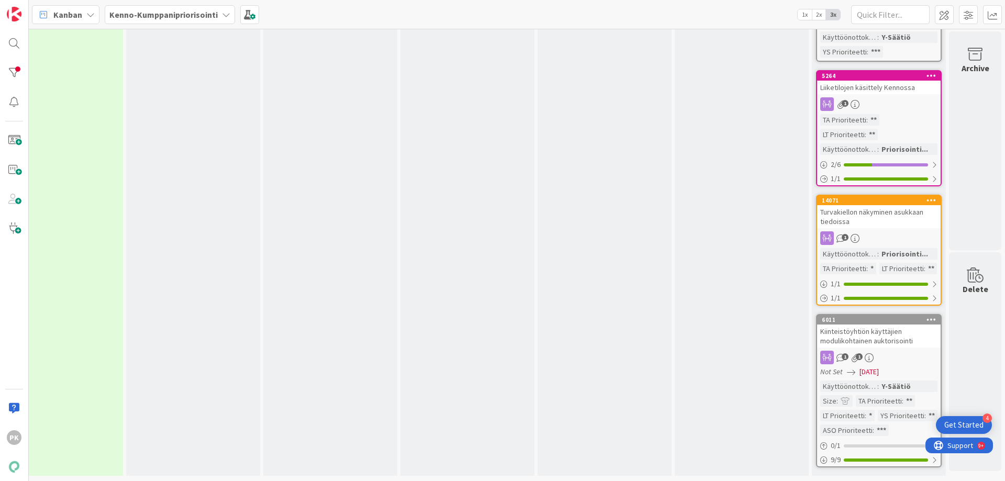
click at [880, 329] on div "Kiinteistöyhtiön käyttäjien modulikohtainen auktorisointi" at bounding box center [879, 336] width 124 height 23
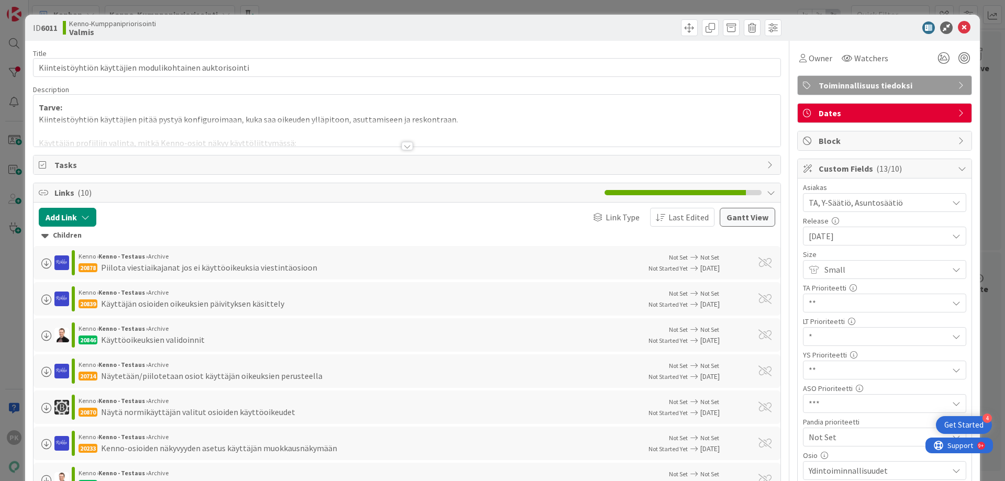
click at [403, 141] on div at bounding box center [407, 133] width 747 height 27
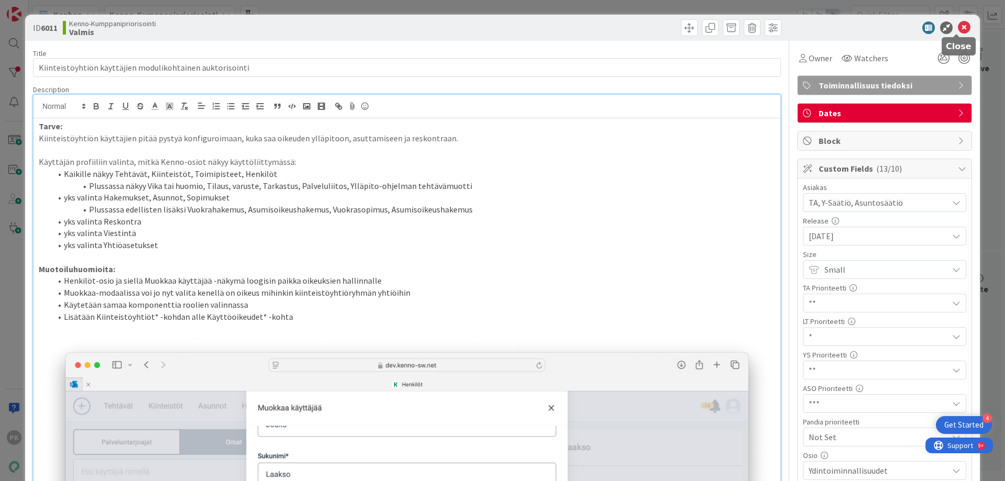
click at [958, 28] on icon at bounding box center [964, 27] width 13 height 13
